Goal: Find specific page/section: Find specific page/section

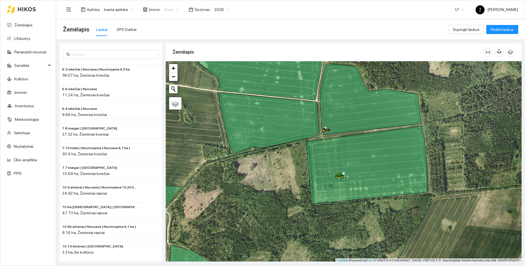
click at [165, 8] on span "Visos" at bounding box center [171, 9] width 15 height 8
click at [122, 13] on span "Ivasta aplinka" at bounding box center [118, 9] width 29 height 8
click at [119, 21] on div "BP visos įmonės" at bounding box center [118, 20] width 30 height 6
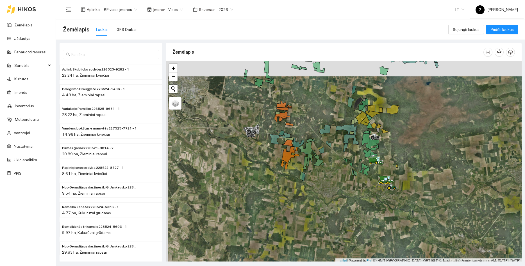
drag, startPoint x: 402, startPoint y: 123, endPoint x: 401, endPoint y: 131, distance: 7.9
click at [402, 131] on div at bounding box center [344, 162] width 356 height 202
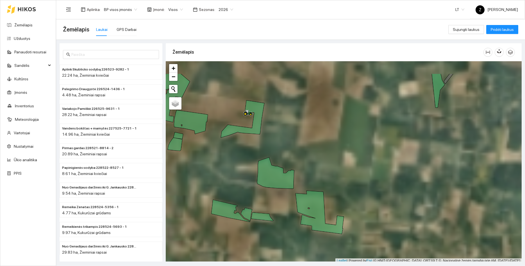
drag, startPoint x: 367, startPoint y: 91, endPoint x: 272, endPoint y: 144, distance: 108.9
click at [272, 144] on div at bounding box center [344, 162] width 356 height 202
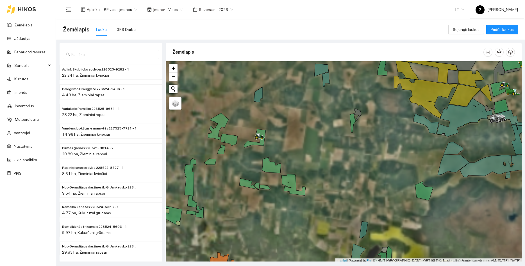
drag, startPoint x: 383, startPoint y: 134, endPoint x: 338, endPoint y: 151, distance: 49.0
click at [338, 151] on div at bounding box center [344, 162] width 356 height 202
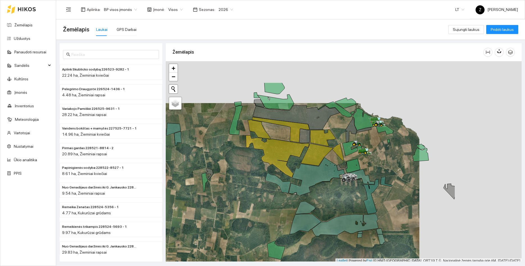
drag, startPoint x: 340, startPoint y: 139, endPoint x: 238, endPoint y: 181, distance: 110.5
click at [238, 181] on div at bounding box center [344, 162] width 356 height 202
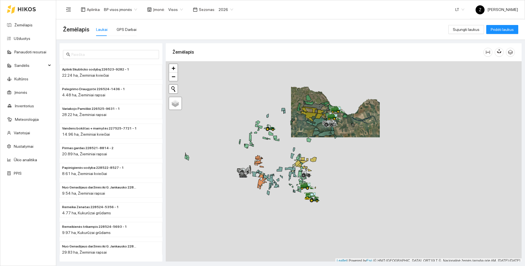
drag, startPoint x: 350, startPoint y: 227, endPoint x: 351, endPoint y: 163, distance: 63.8
click at [351, 163] on div at bounding box center [344, 162] width 356 height 202
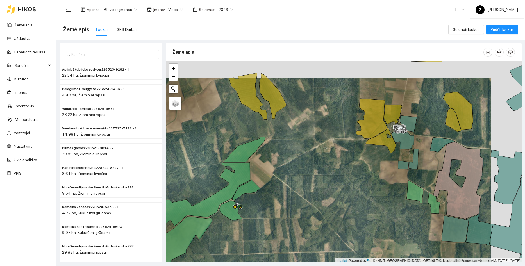
drag, startPoint x: 357, startPoint y: 182, endPoint x: 327, endPoint y: 199, distance: 35.3
click at [327, 199] on div at bounding box center [344, 162] width 356 height 202
